Goal: Information Seeking & Learning: Stay updated

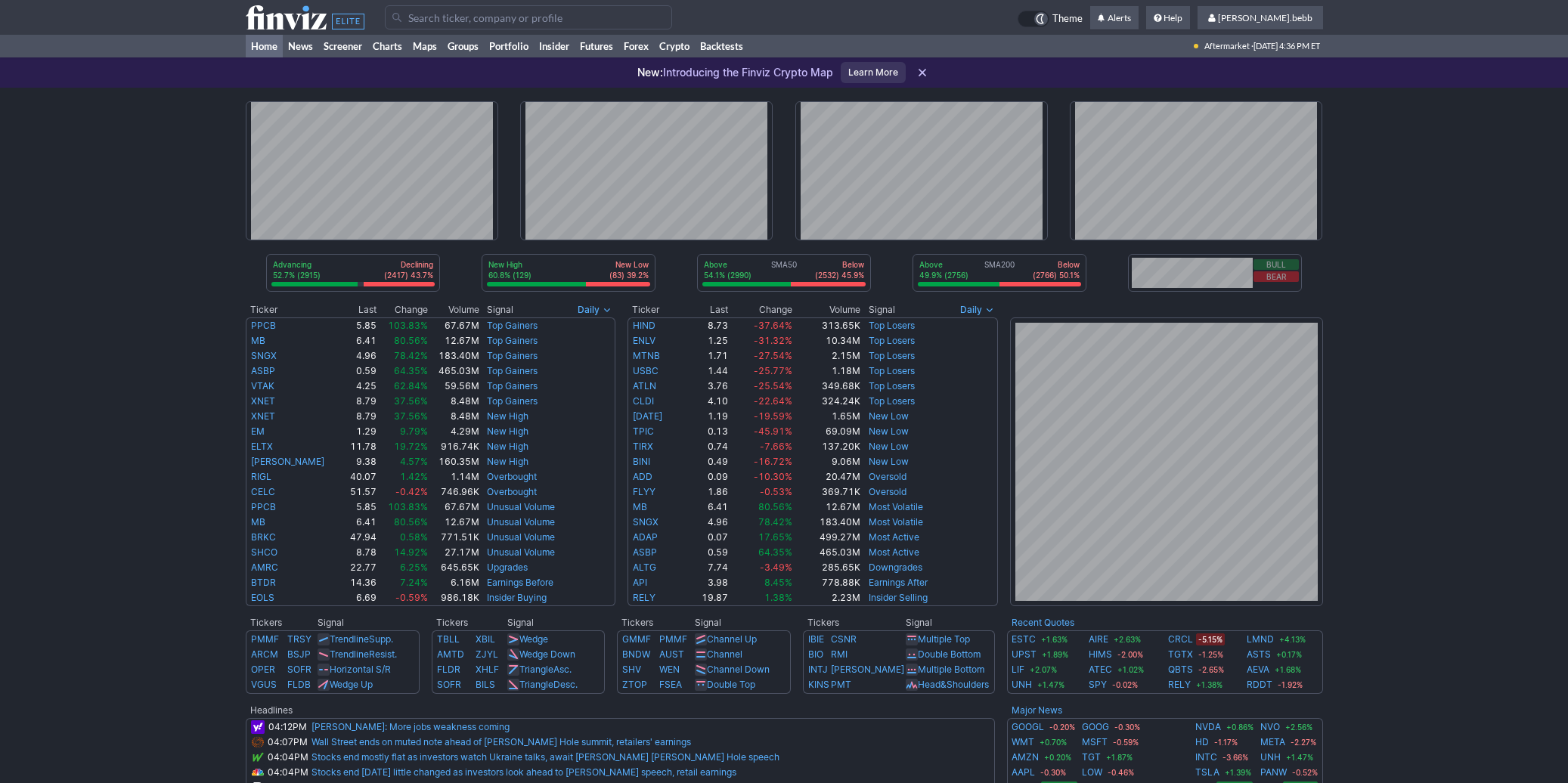
click at [304, 23] on use at bounding box center [304, 18] width 118 height 25
click at [299, 15] on use at bounding box center [304, 18] width 118 height 25
click at [288, 20] on use at bounding box center [304, 18] width 118 height 25
click at [304, 22] on use at bounding box center [304, 18] width 118 height 25
click at [294, 24] on use at bounding box center [304, 18] width 118 height 25
